Goal: Task Accomplishment & Management: Manage account settings

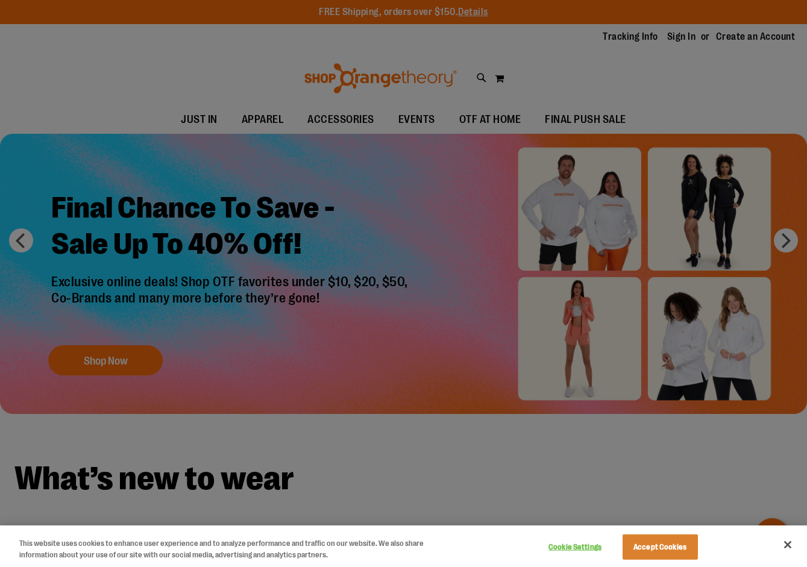
click at [496, 89] on div at bounding box center [403, 283] width 807 height 567
click at [793, 545] on button "Close" at bounding box center [787, 544] width 27 height 27
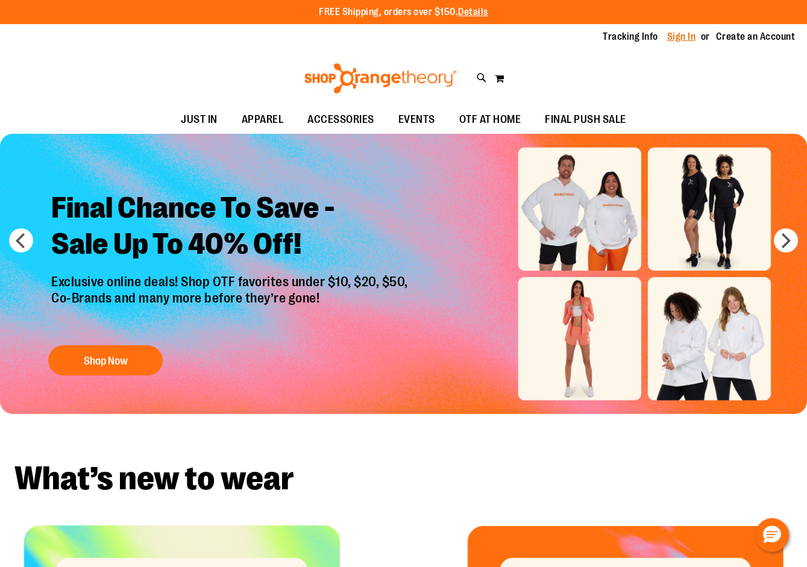
click at [684, 35] on link "Sign In" at bounding box center [681, 36] width 29 height 13
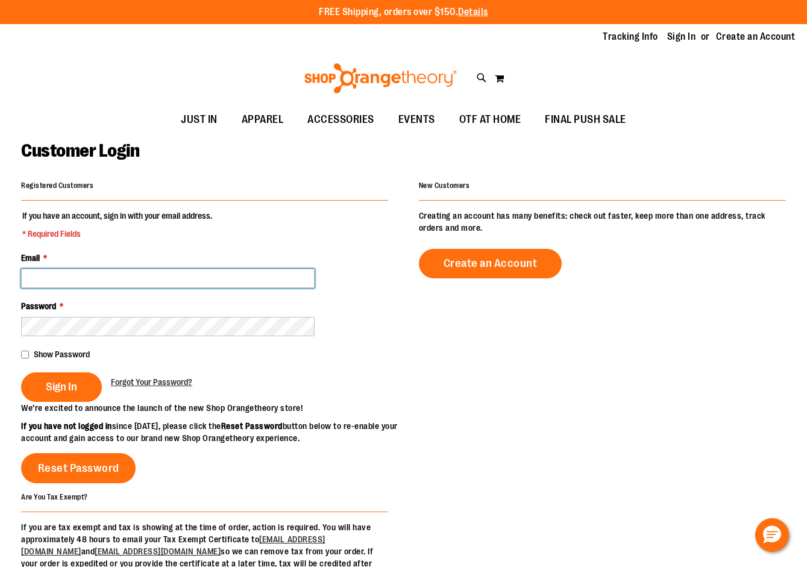
click at [131, 283] on input "Email *" at bounding box center [167, 278] width 293 height 19
type input "**********"
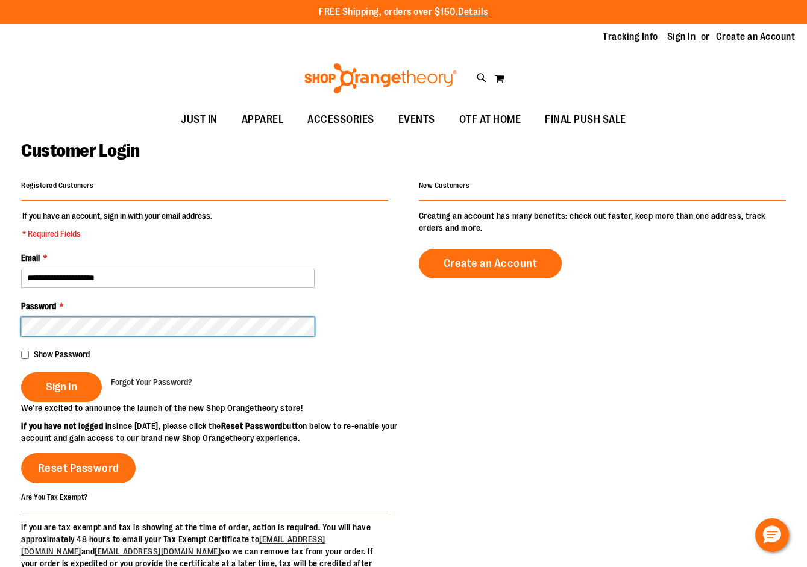
click at [21, 372] on button "Sign In" at bounding box center [61, 387] width 81 height 30
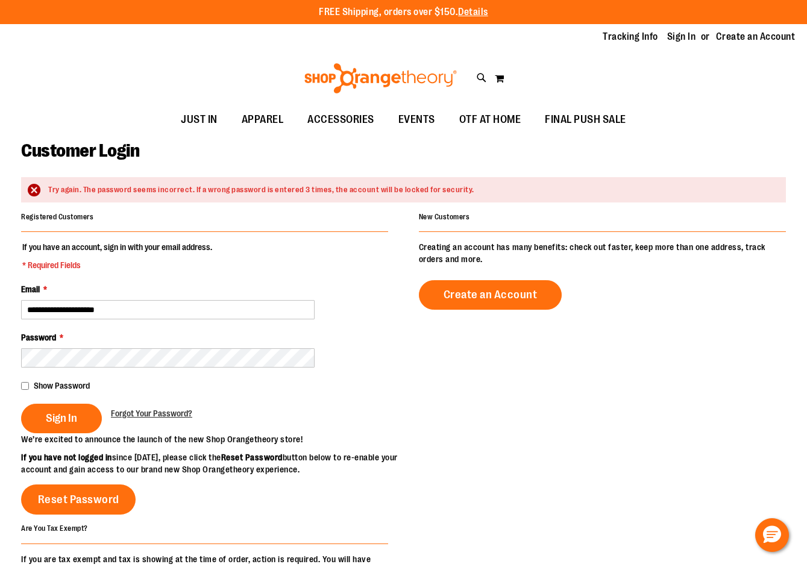
click at [69, 336] on div "Password *" at bounding box center [204, 349] width 367 height 36
click at [21, 404] on button "Sign In" at bounding box center [61, 419] width 81 height 30
